Goal: Task Accomplishment & Management: Complete application form

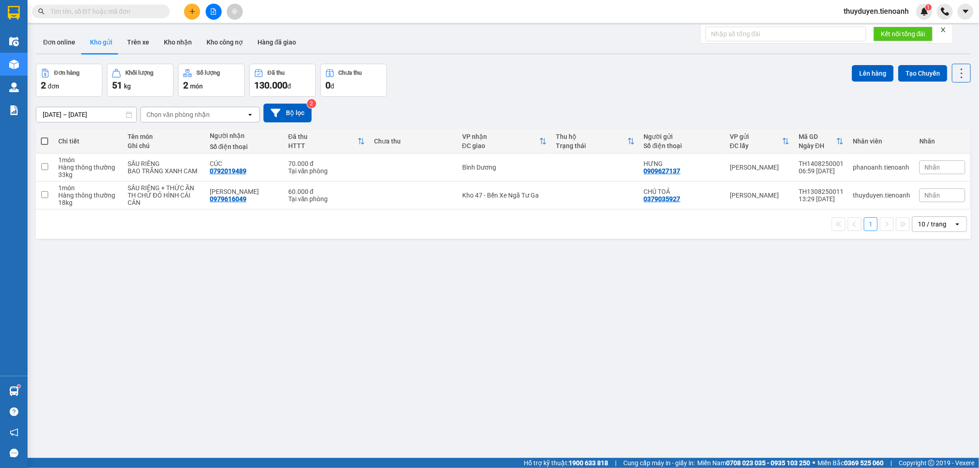
click at [130, 11] on input "text" at bounding box center [104, 11] width 108 height 10
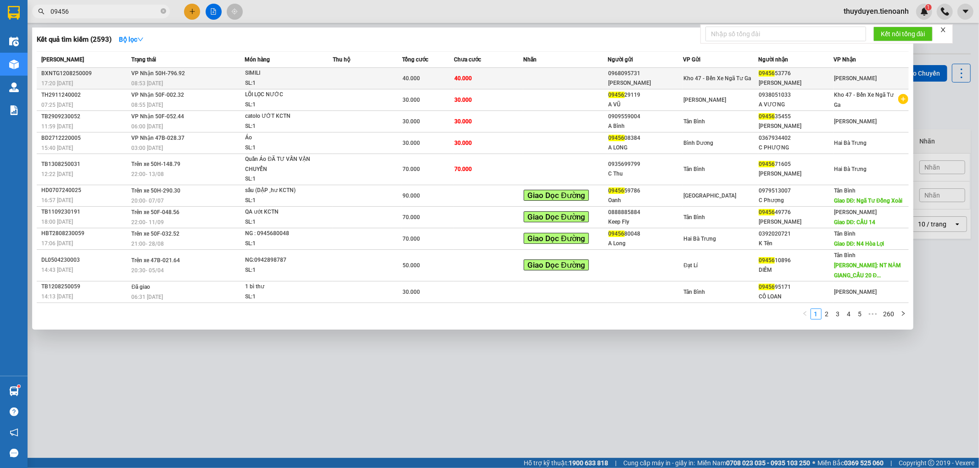
type input "09456"
click at [566, 79] on td at bounding box center [565, 79] width 84 height 22
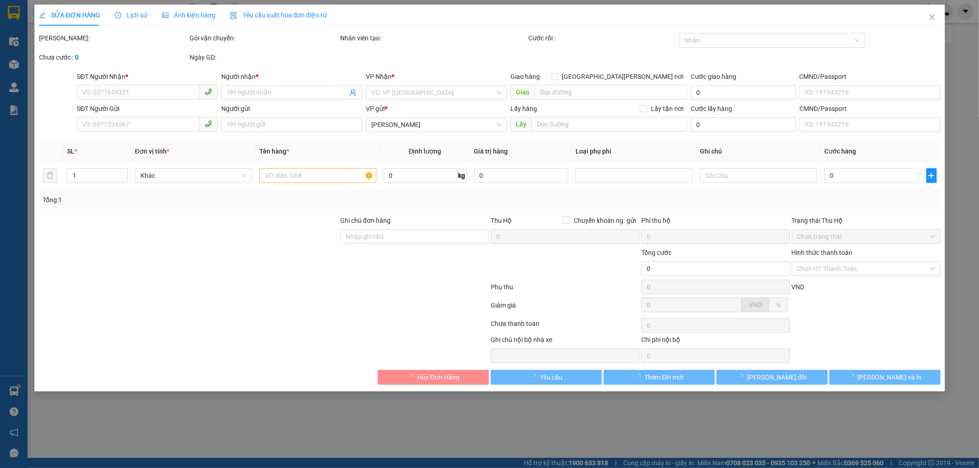
type input "0945653776"
type input "ĐỨC LÊ"
type input "0968095731"
type input "LÊ KHOA"
type input "40.000"
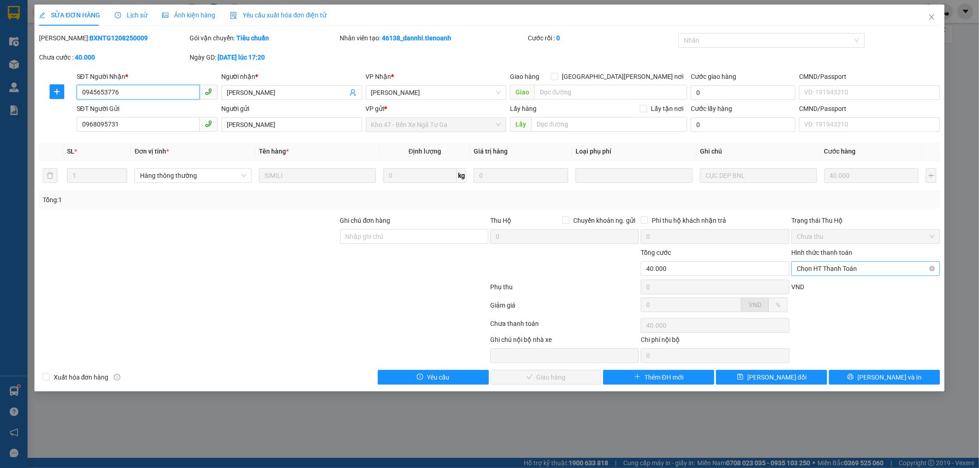
click at [827, 269] on span "Chọn HT Thanh Toán" at bounding box center [866, 269] width 138 height 14
click at [822, 290] on div "Tại văn phòng" at bounding box center [866, 287] width 138 height 10
type input "0"
click at [556, 384] on button "Lưu và Giao hàng" at bounding box center [546, 377] width 111 height 15
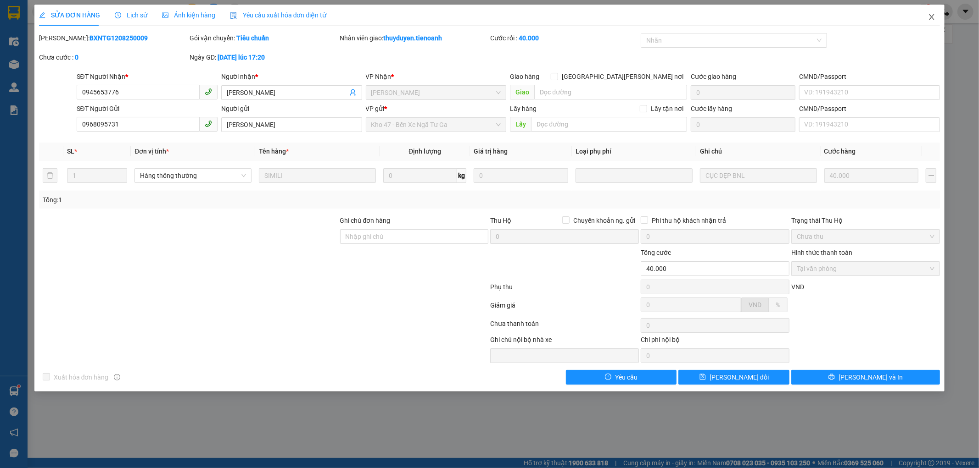
drag, startPoint x: 930, startPoint y: 14, endPoint x: 298, endPoint y: 16, distance: 631.8
click at [928, 14] on icon "close" at bounding box center [931, 16] width 7 height 7
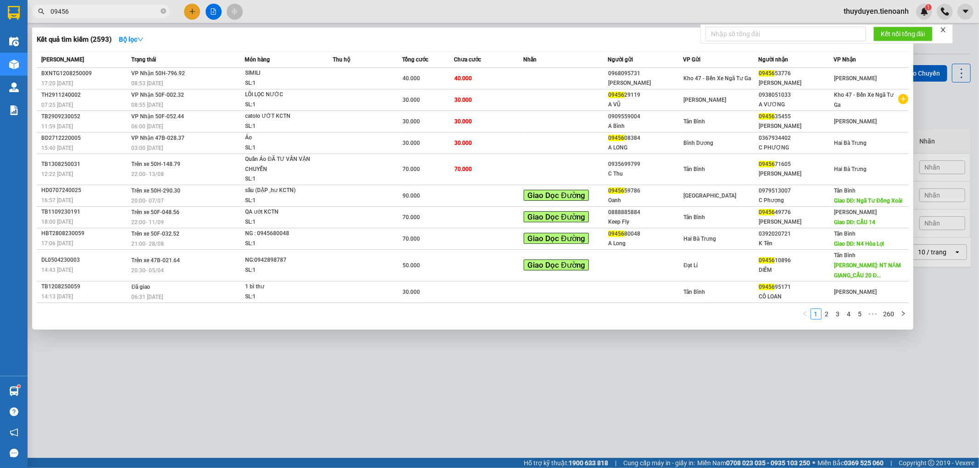
drag, startPoint x: 163, startPoint y: 11, endPoint x: 138, endPoint y: 10, distance: 25.3
click at [162, 11] on icon "close-circle" at bounding box center [164, 11] width 6 height 6
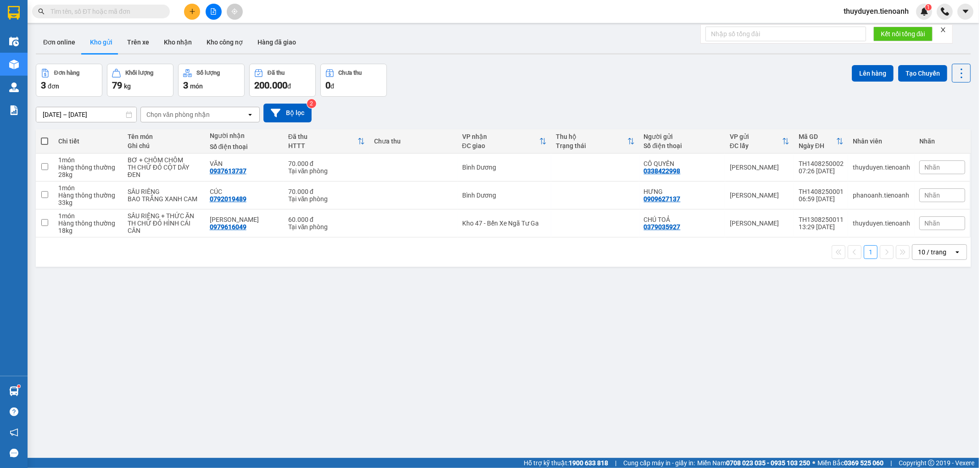
paste input "0918500926"
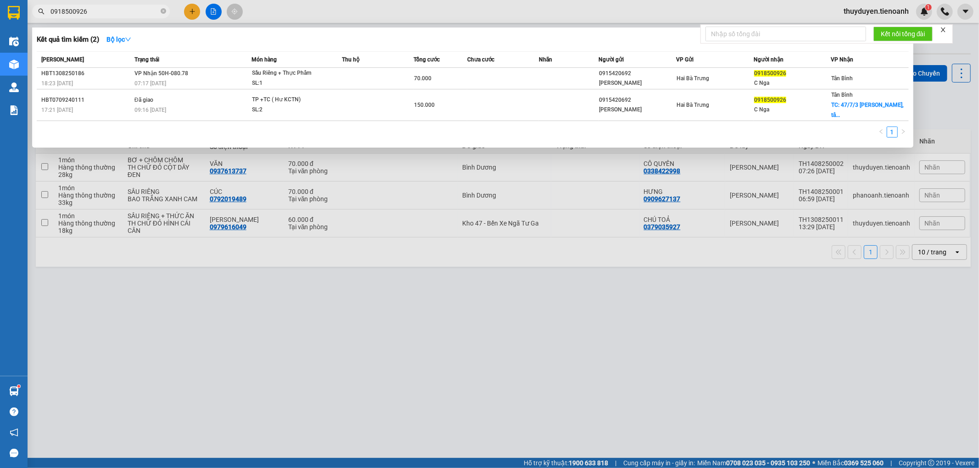
type input "0918500926"
drag, startPoint x: 162, startPoint y: 12, endPoint x: 154, endPoint y: 10, distance: 8.3
click at [161, 12] on icon "close-circle" at bounding box center [164, 11] width 6 height 6
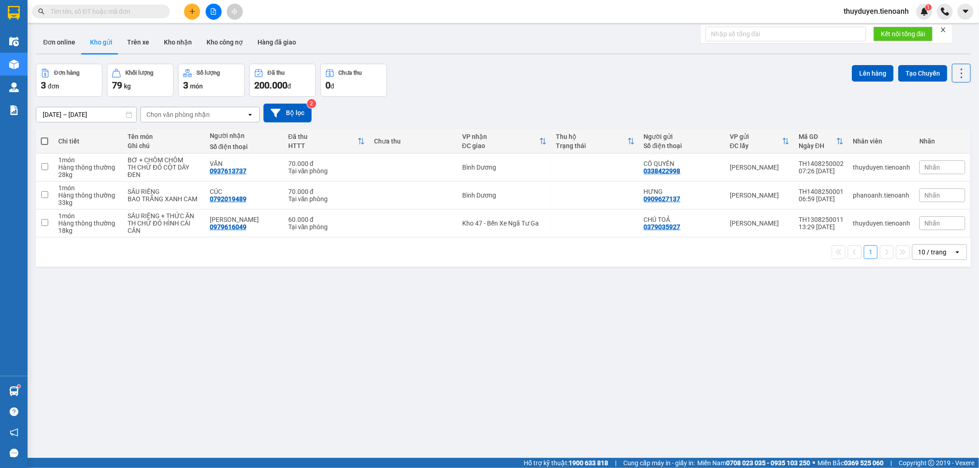
paste input "HBT1308250186"
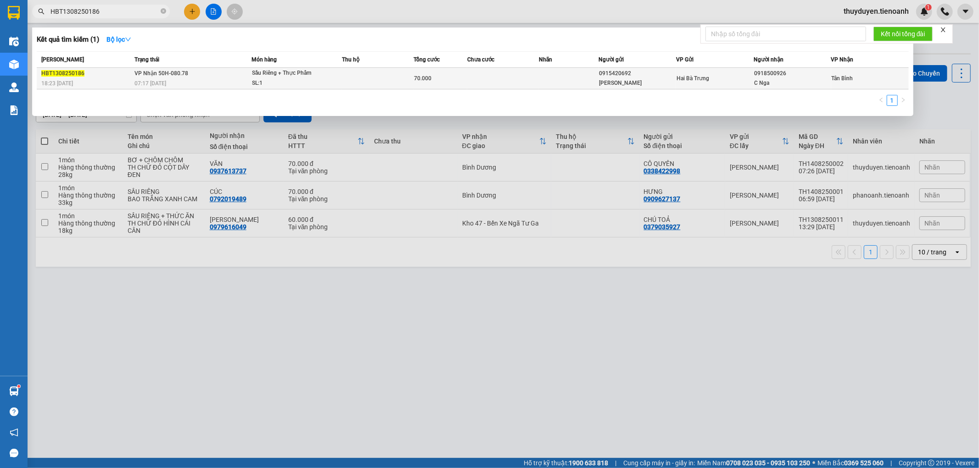
type input "HBT1308250186"
click at [480, 80] on td at bounding box center [503, 79] width 72 height 22
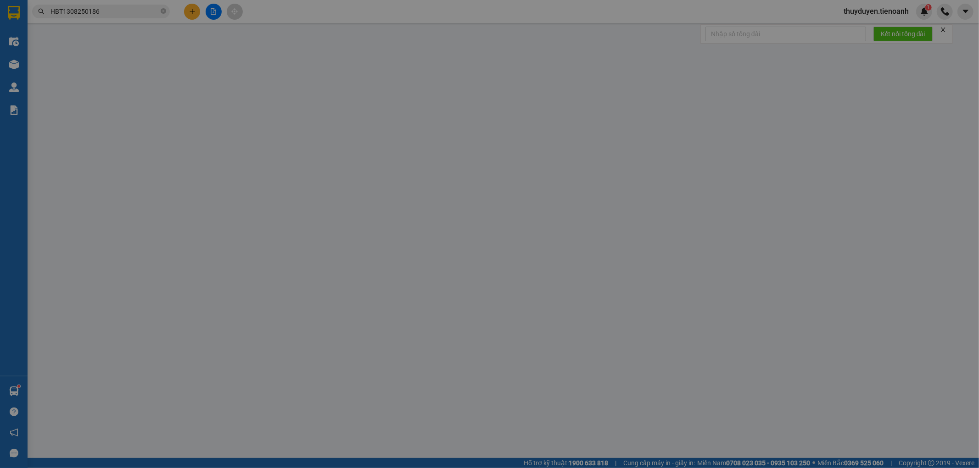
type input "0918500926"
type input "C Nga"
type input "0915420692"
type input "C XUÂN"
type input "70.000"
